Goal: Find specific page/section

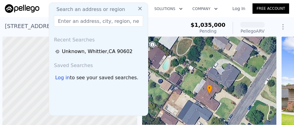
scroll to position [0, 2]
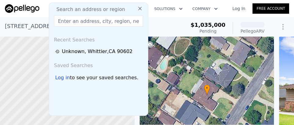
click at [89, 19] on input "text" at bounding box center [98, 21] width 89 height 11
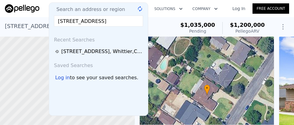
scroll to position [0, 24]
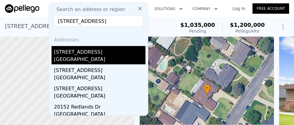
type input "[STREET_ADDRESS]"
click at [92, 57] on div "[GEOGRAPHIC_DATA]" at bounding box center [99, 60] width 91 height 9
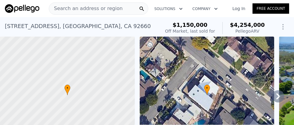
click at [93, 9] on span "Search an address or region" at bounding box center [85, 8] width 73 height 7
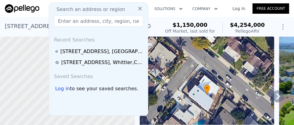
click at [76, 20] on input "text" at bounding box center [98, 21] width 89 height 11
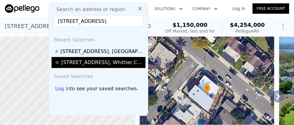
scroll to position [0, 26]
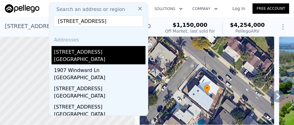
type input "[STREET_ADDRESS]"
click at [84, 55] on div "[STREET_ADDRESS]" at bounding box center [99, 51] width 91 height 10
